Goal: Task Accomplishment & Management: Use online tool/utility

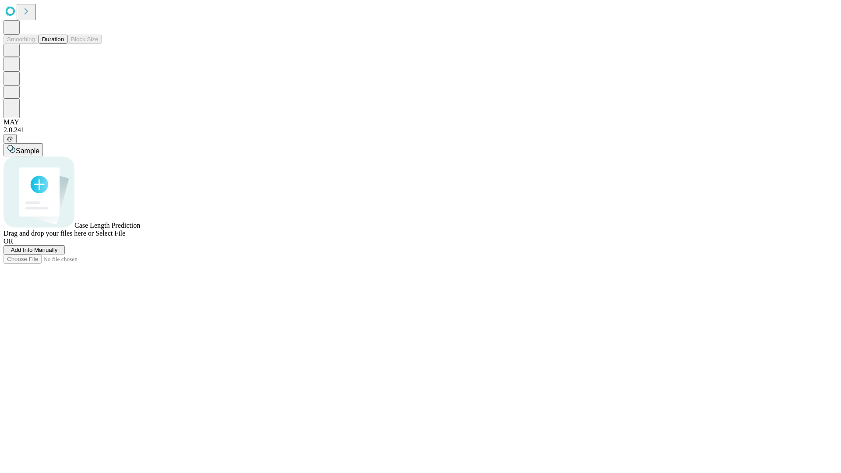
click at [64, 44] on button "Duration" at bounding box center [53, 39] width 29 height 9
click at [58, 253] on span "Add Info Manually" at bounding box center [34, 250] width 47 height 7
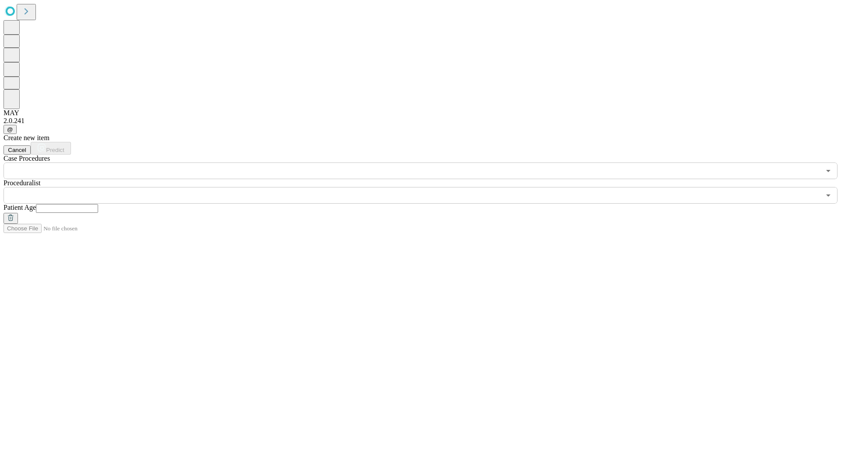
click at [98, 204] on input "text" at bounding box center [67, 208] width 62 height 9
type input "*"
click at [426, 187] on input "text" at bounding box center [412, 195] width 817 height 17
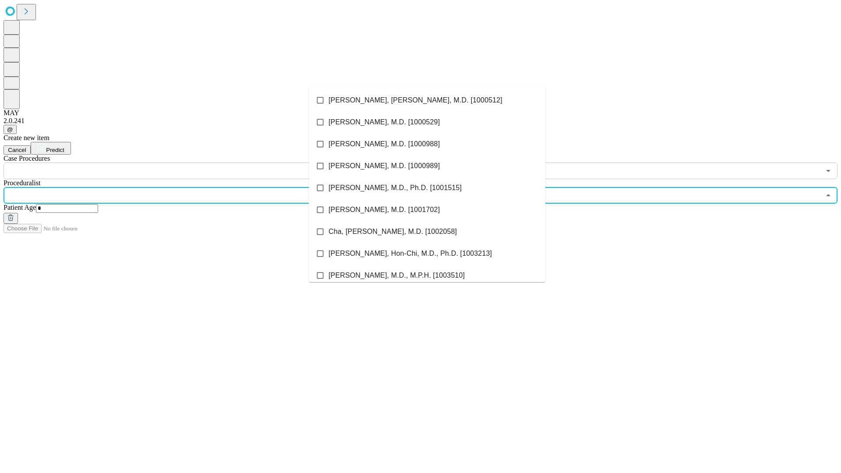
click at [427, 100] on li "[PERSON_NAME], [PERSON_NAME], M.D. [1000512]" at bounding box center [427, 100] width 236 height 22
click at [184, 162] on input "text" at bounding box center [412, 170] width 817 height 17
